Goal: Task Accomplishment & Management: Use online tool/utility

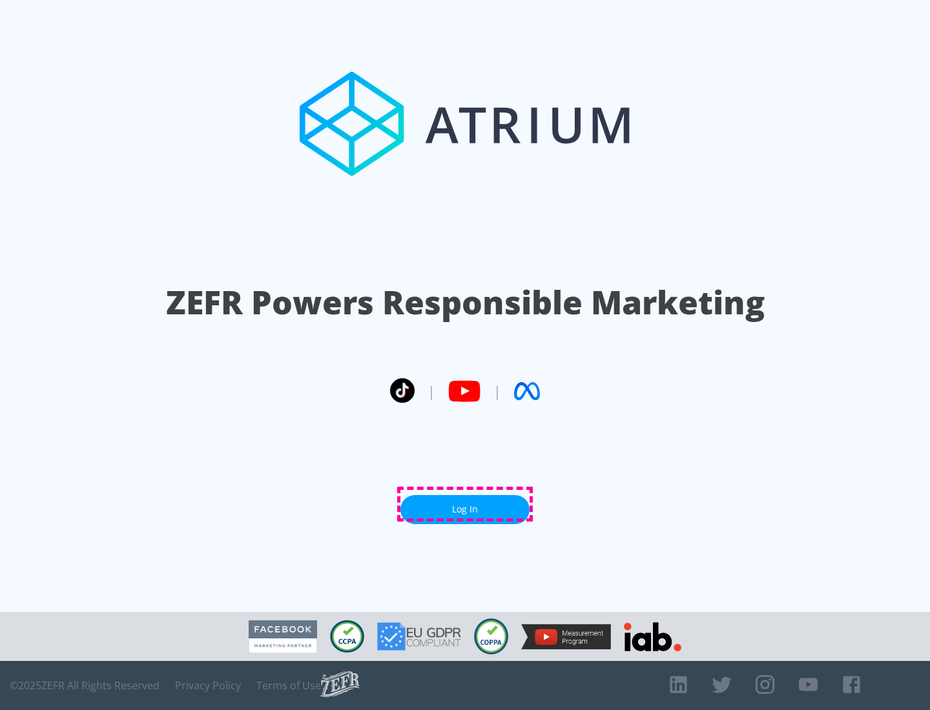
click at [465, 504] on link "Log In" at bounding box center [464, 509] width 129 height 29
